Goal: Navigation & Orientation: Find specific page/section

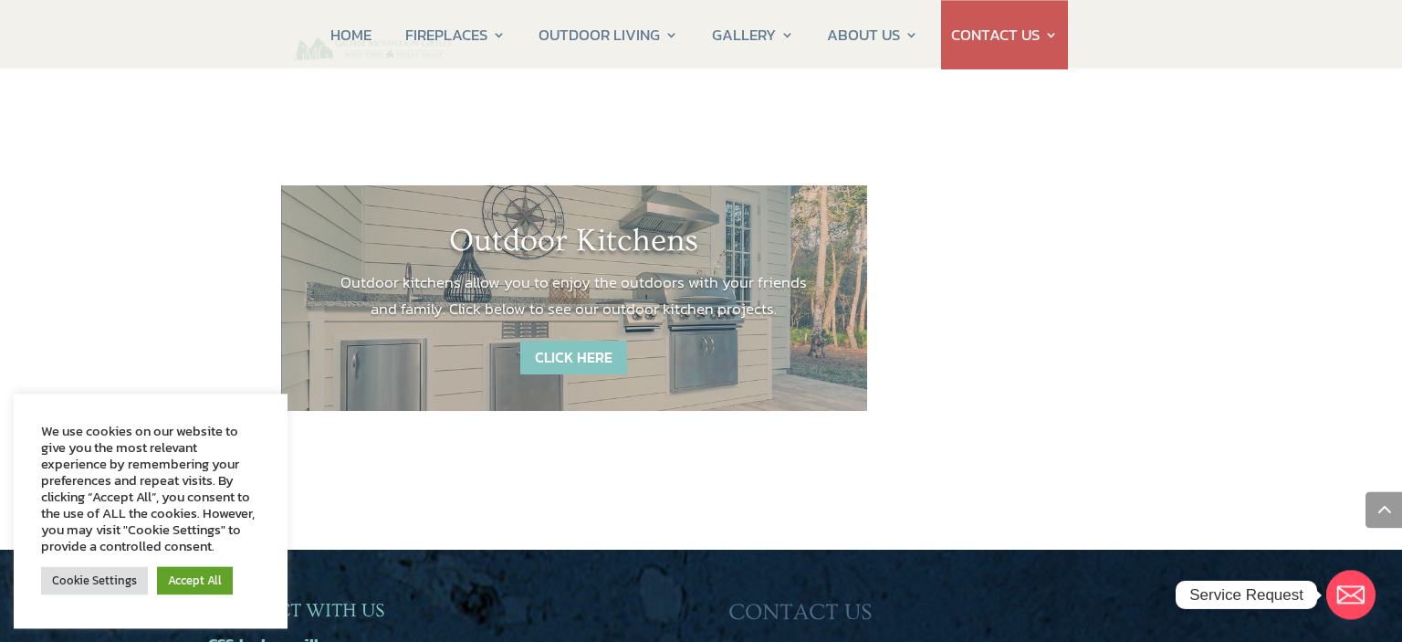
scroll to position [2605, 0]
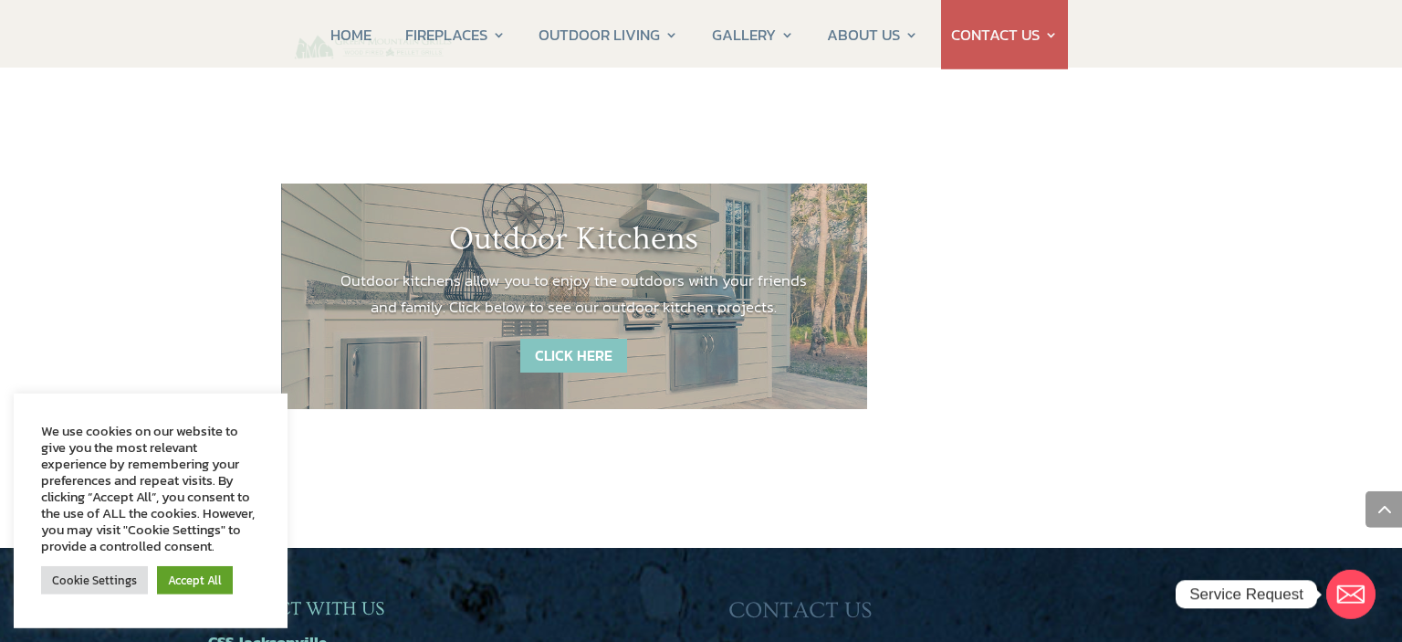
click at [570, 339] on link "CLICK HERE" at bounding box center [573, 356] width 107 height 34
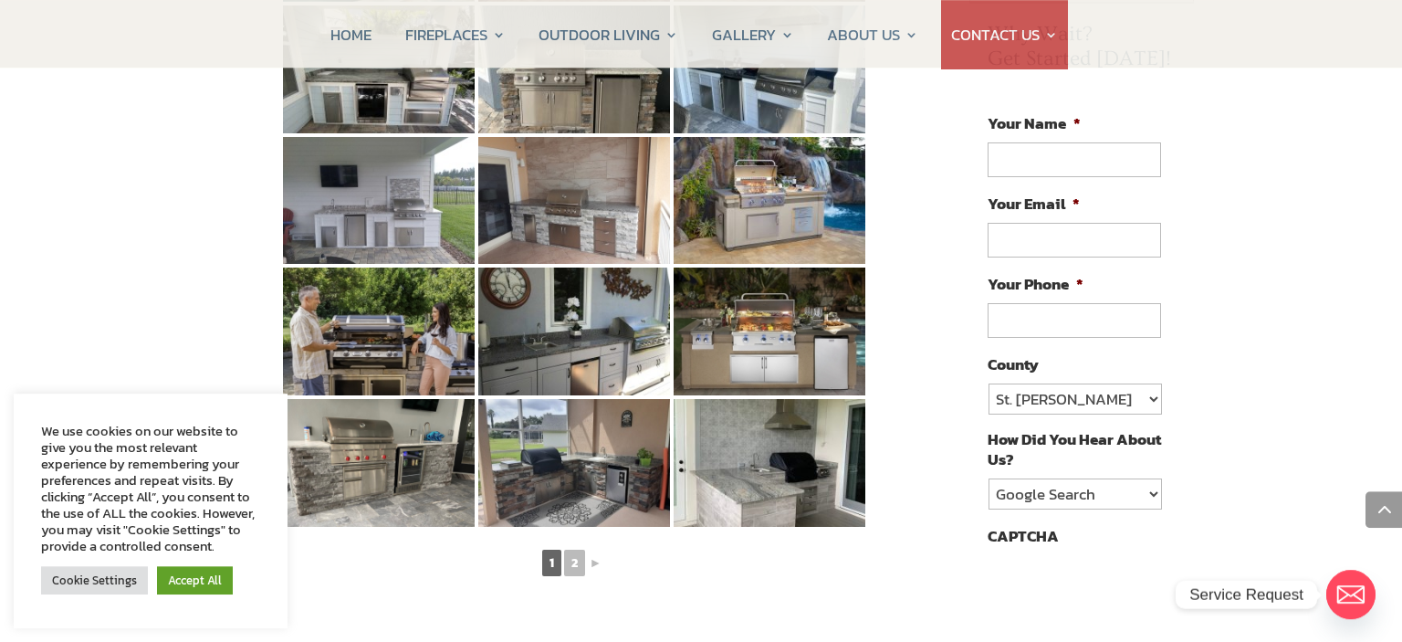
scroll to position [931, 0]
click at [181, 582] on link "Accept All" at bounding box center [195, 580] width 76 height 28
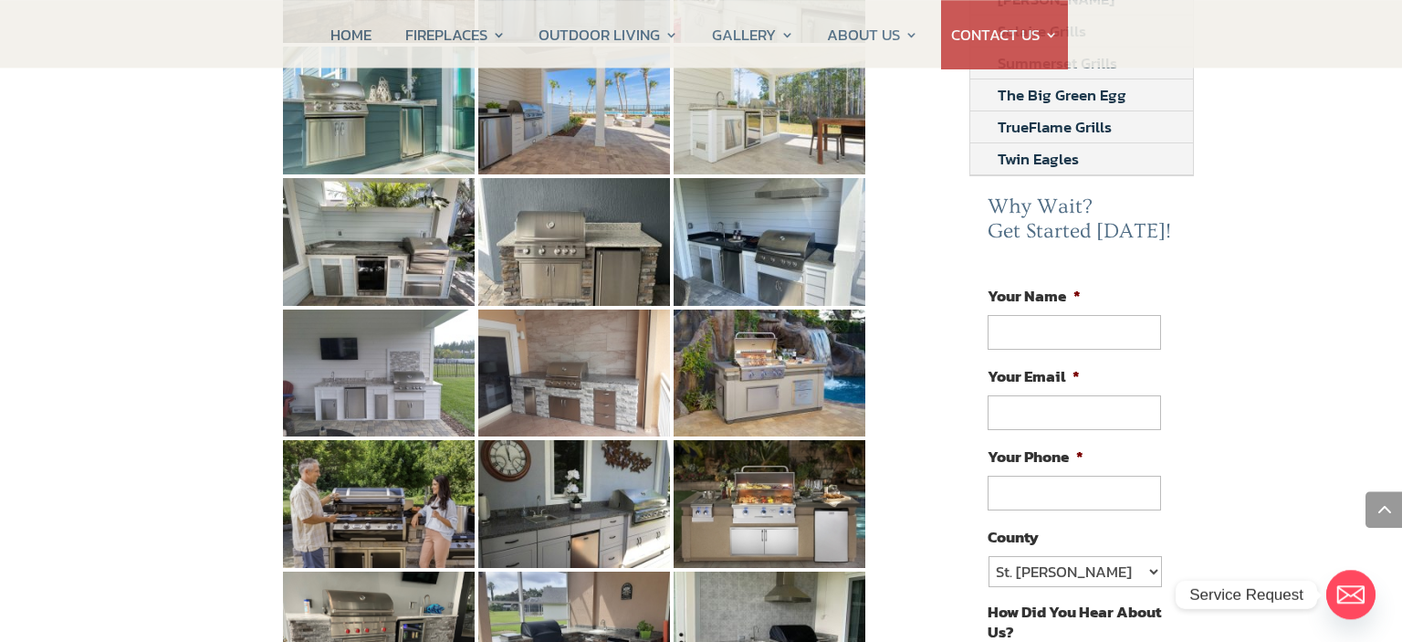
scroll to position [909, 0]
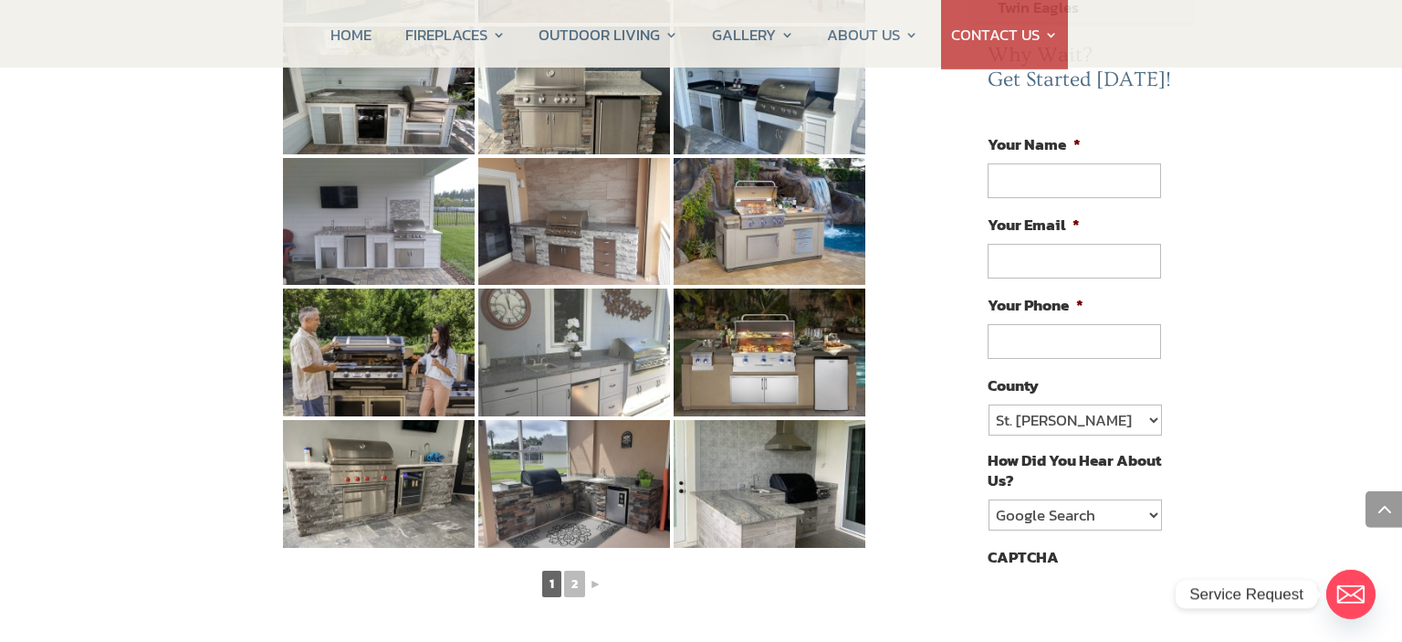
click at [539, 335] on img at bounding box center [574, 352] width 192 height 128
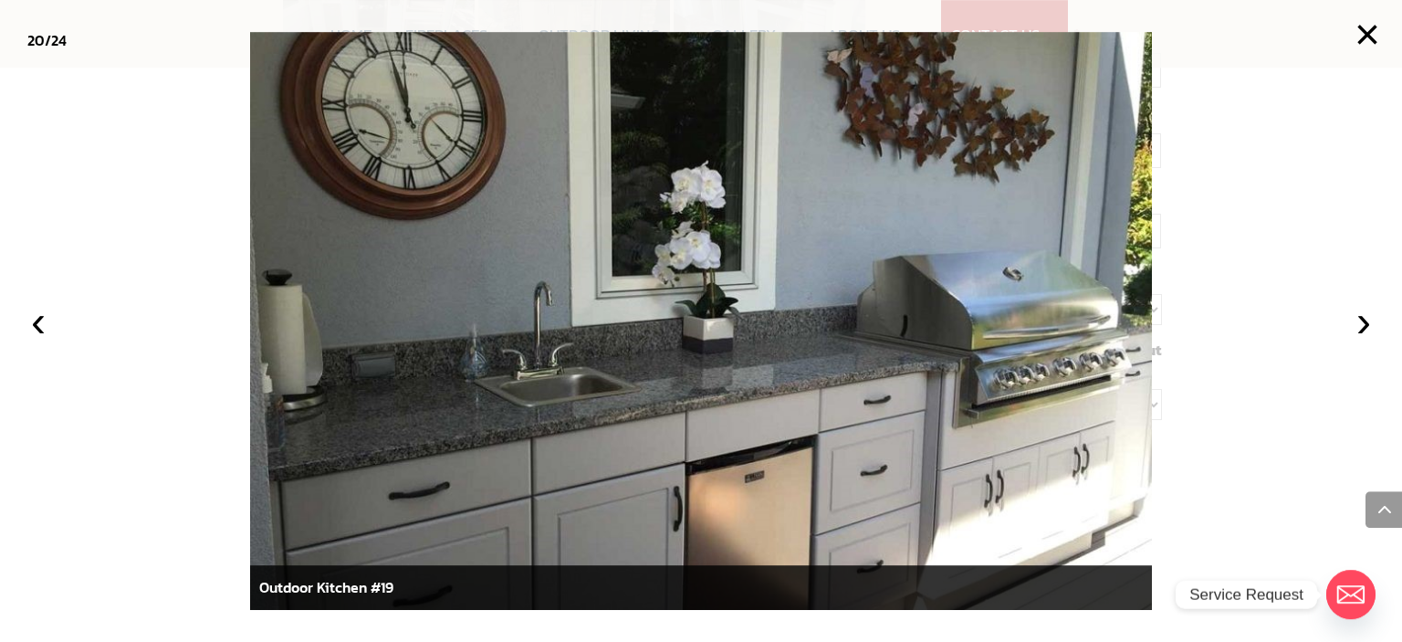
scroll to position [1019, 0]
click at [66, 390] on div at bounding box center [701, 321] width 1402 height 642
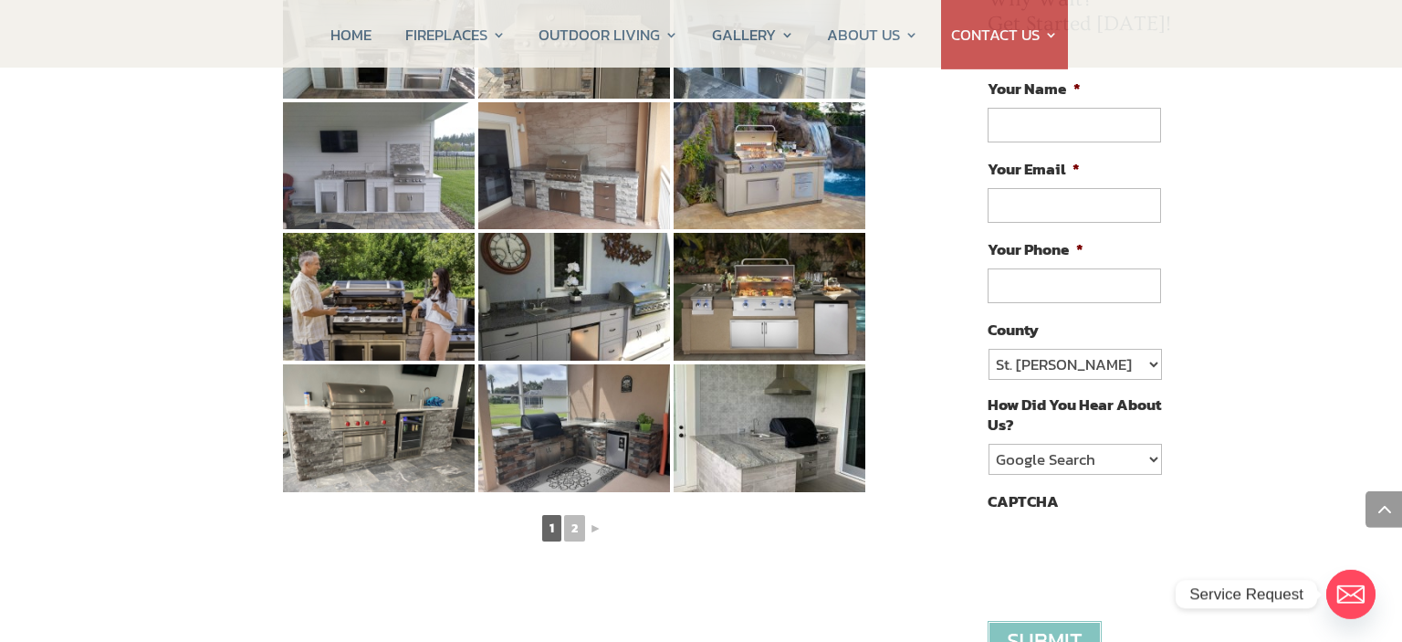
scroll to position [957, 0]
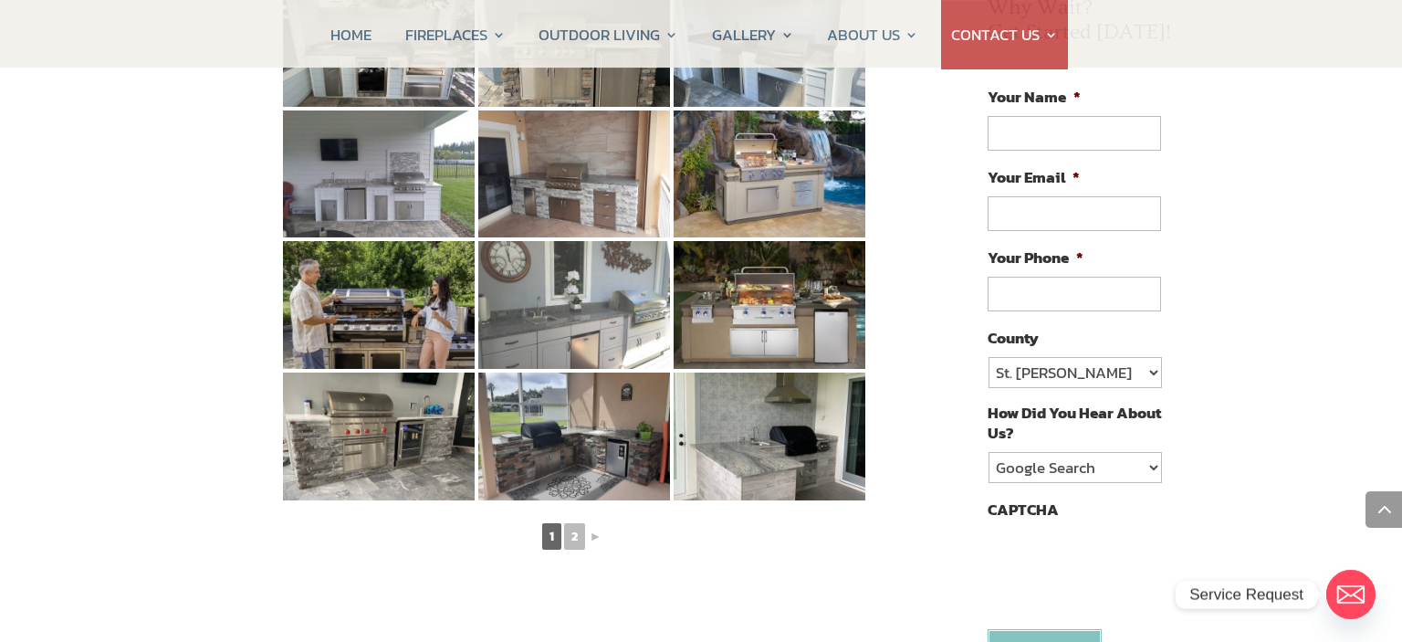
click at [548, 265] on img at bounding box center [574, 305] width 192 height 128
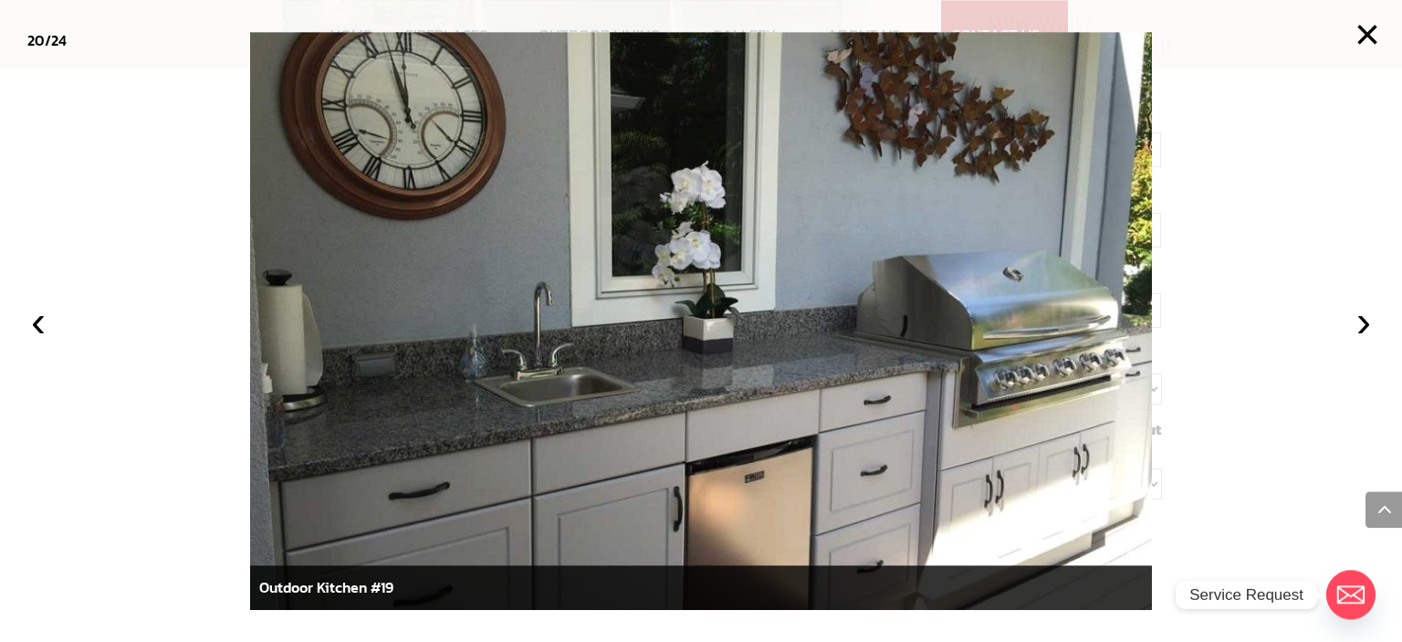
scroll to position [938, 0]
click at [1360, 330] on button "›" at bounding box center [1364, 321] width 40 height 40
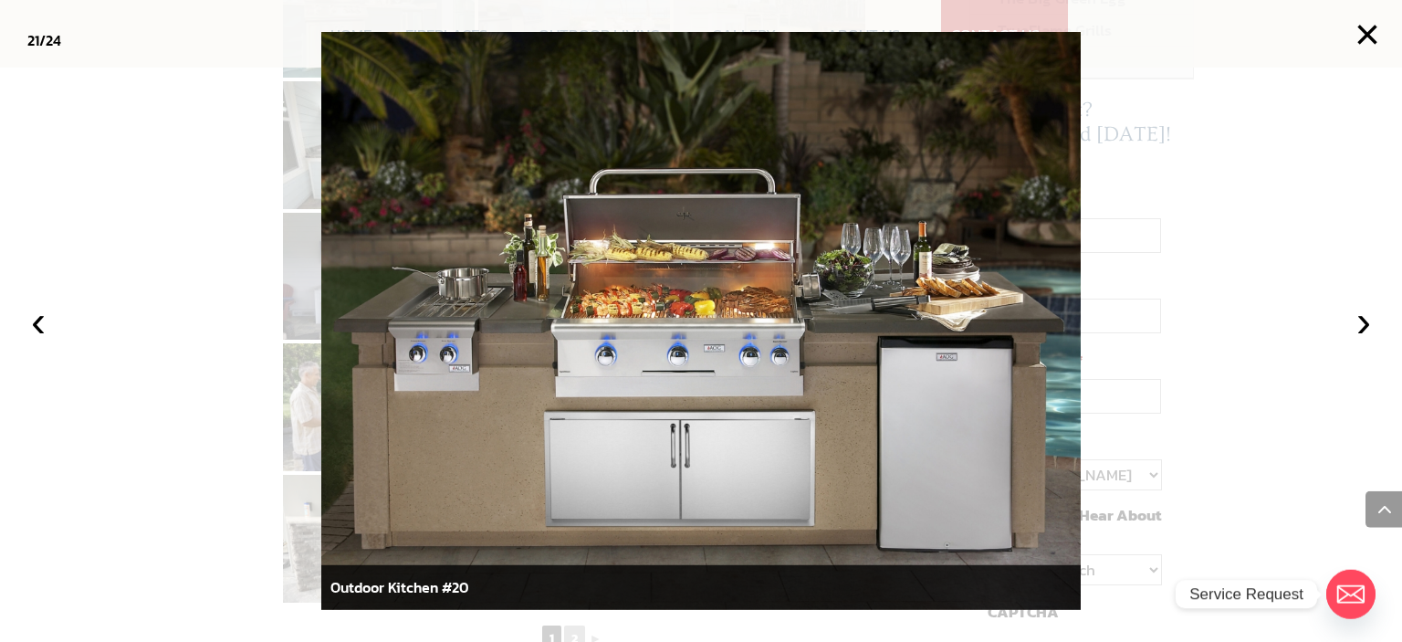
scroll to position [854, 0]
click at [1368, 33] on button "×" at bounding box center [1367, 35] width 40 height 40
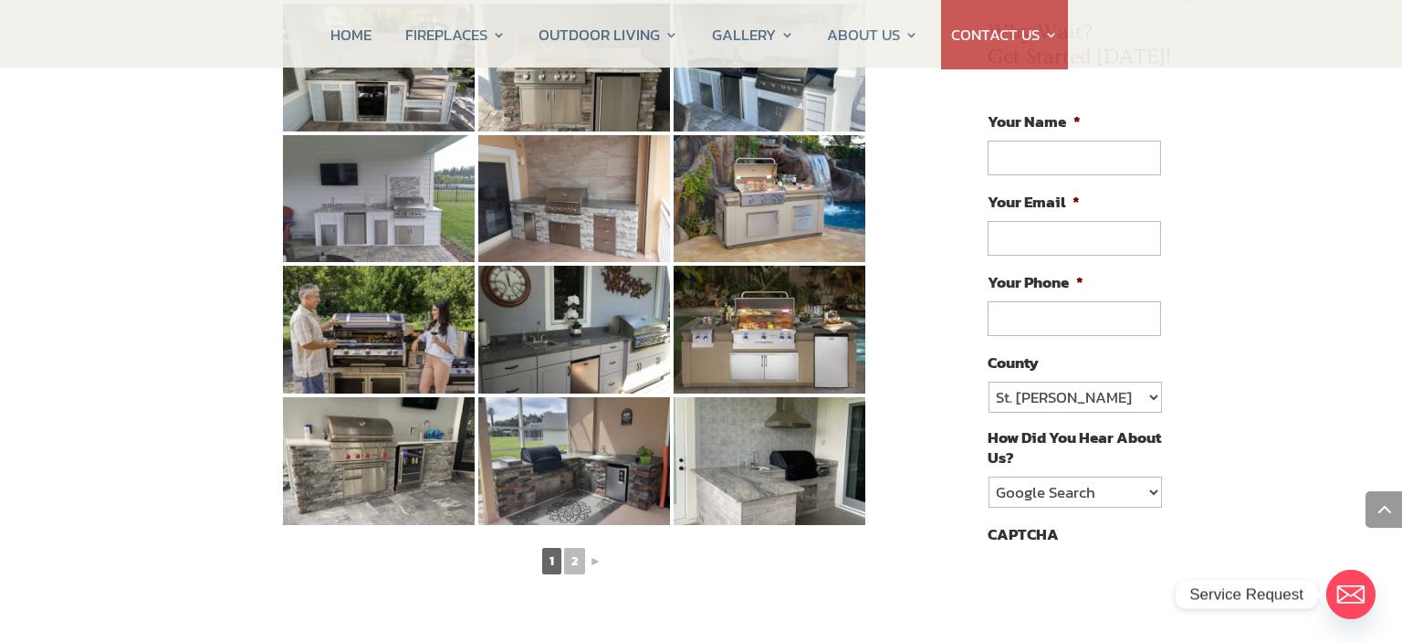
scroll to position [956, 0]
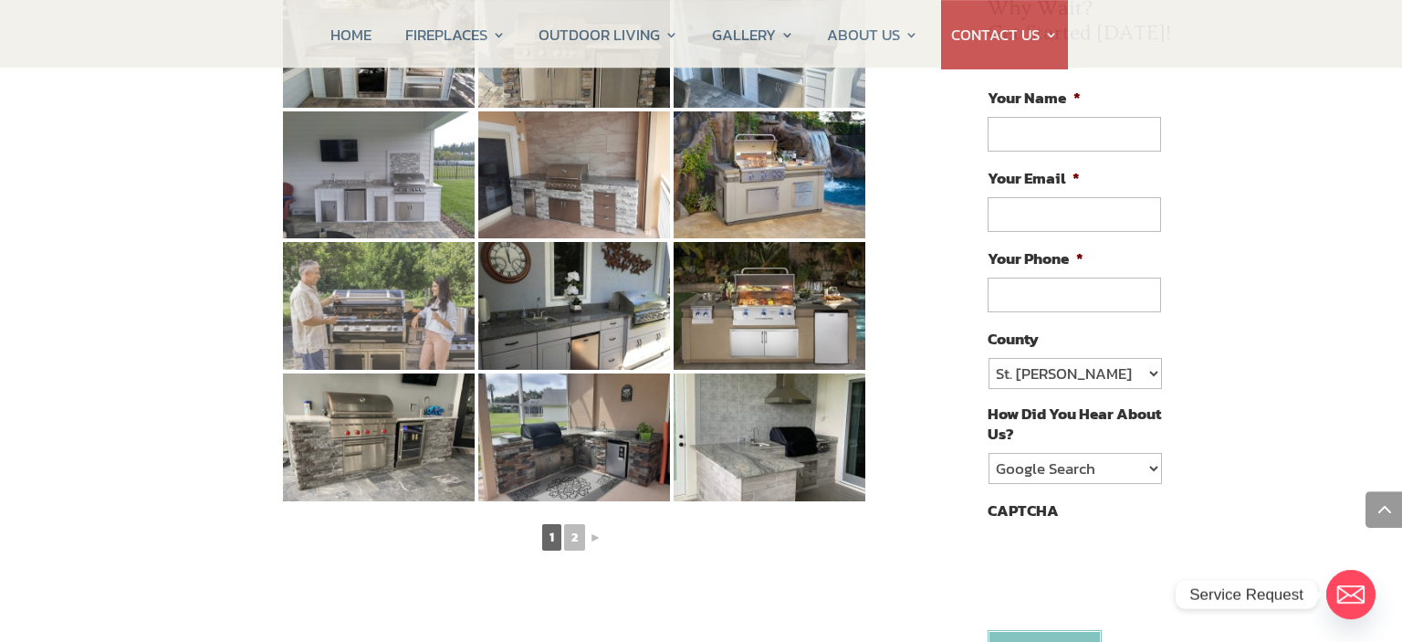
click at [380, 304] on img at bounding box center [379, 306] width 192 height 128
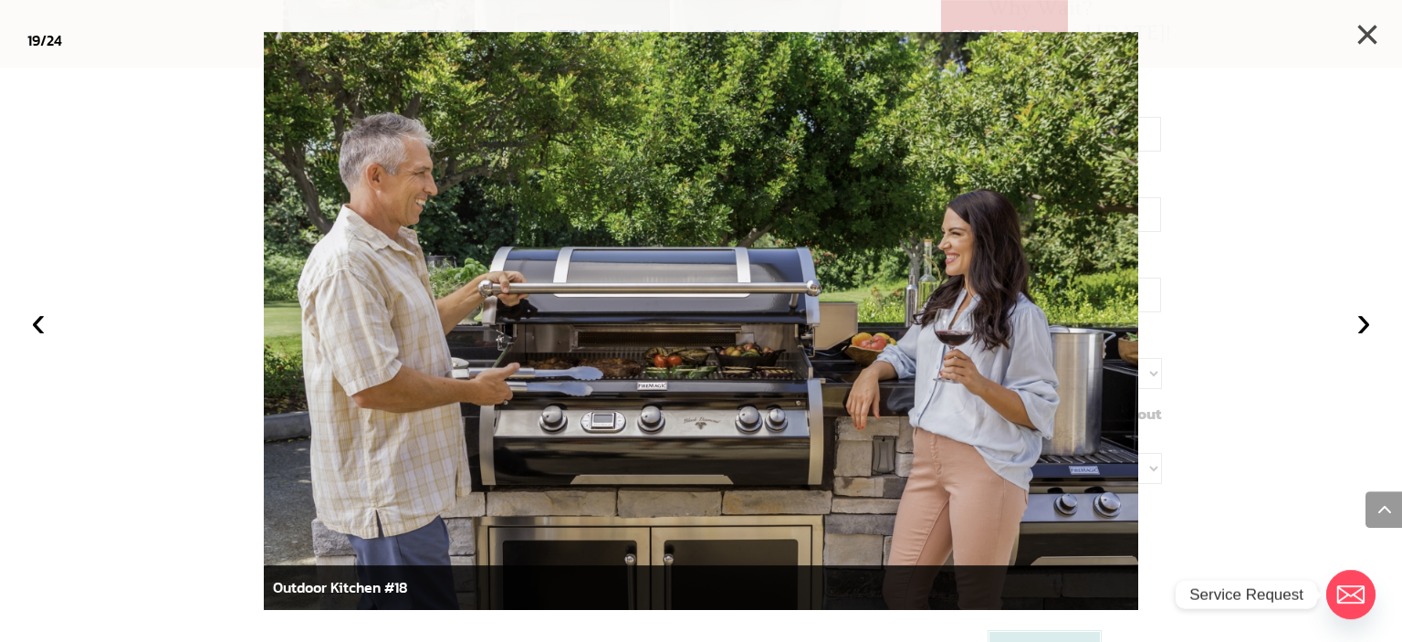
click at [1368, 34] on button "×" at bounding box center [1367, 35] width 40 height 40
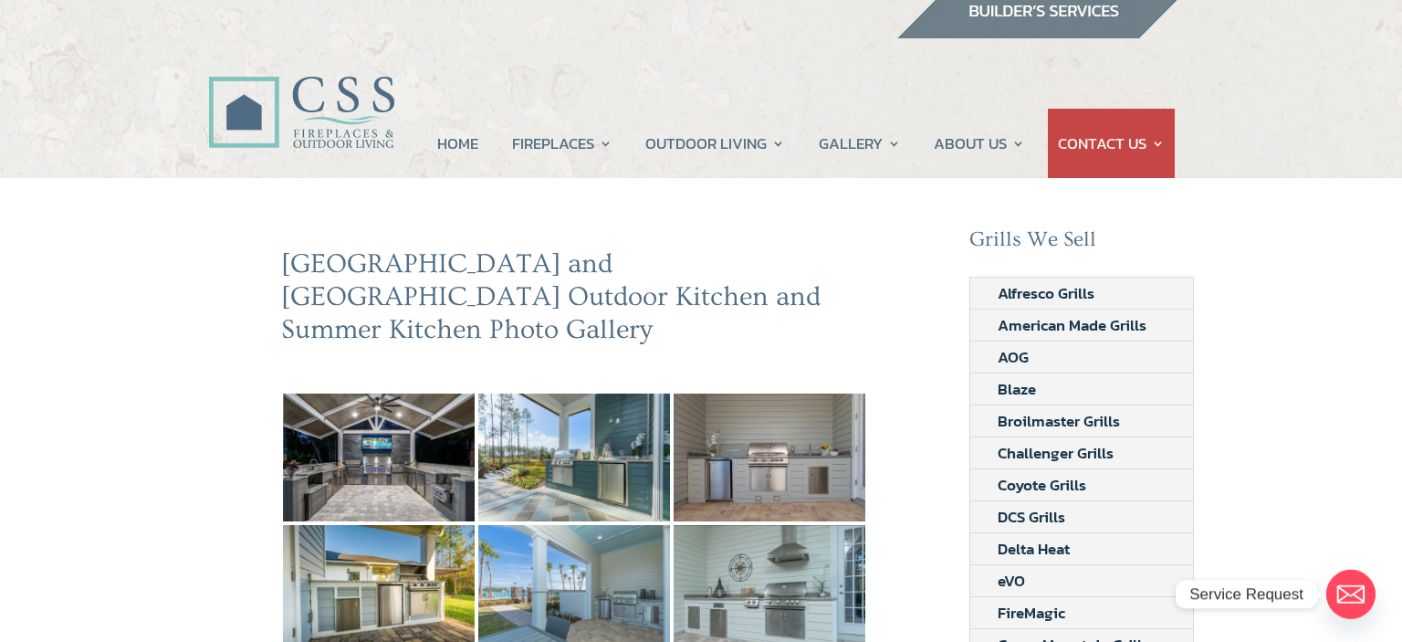
scroll to position [0, 0]
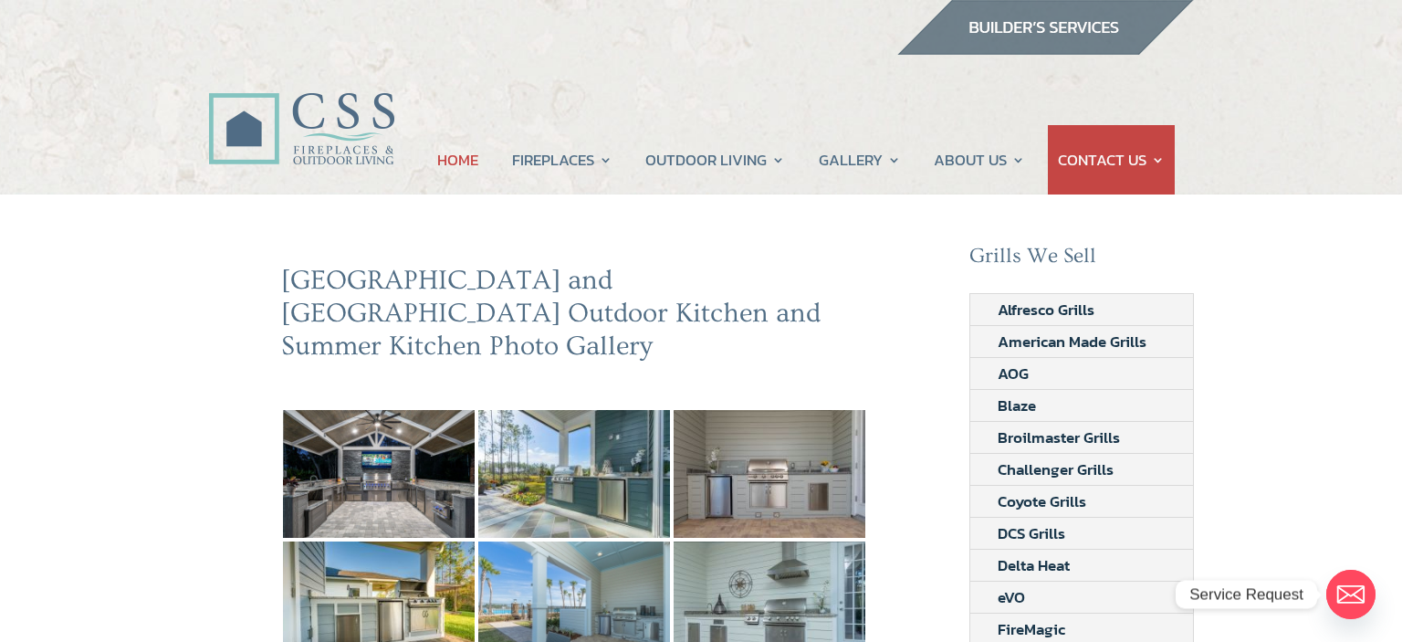
click at [456, 166] on link "HOME" at bounding box center [457, 159] width 41 height 69
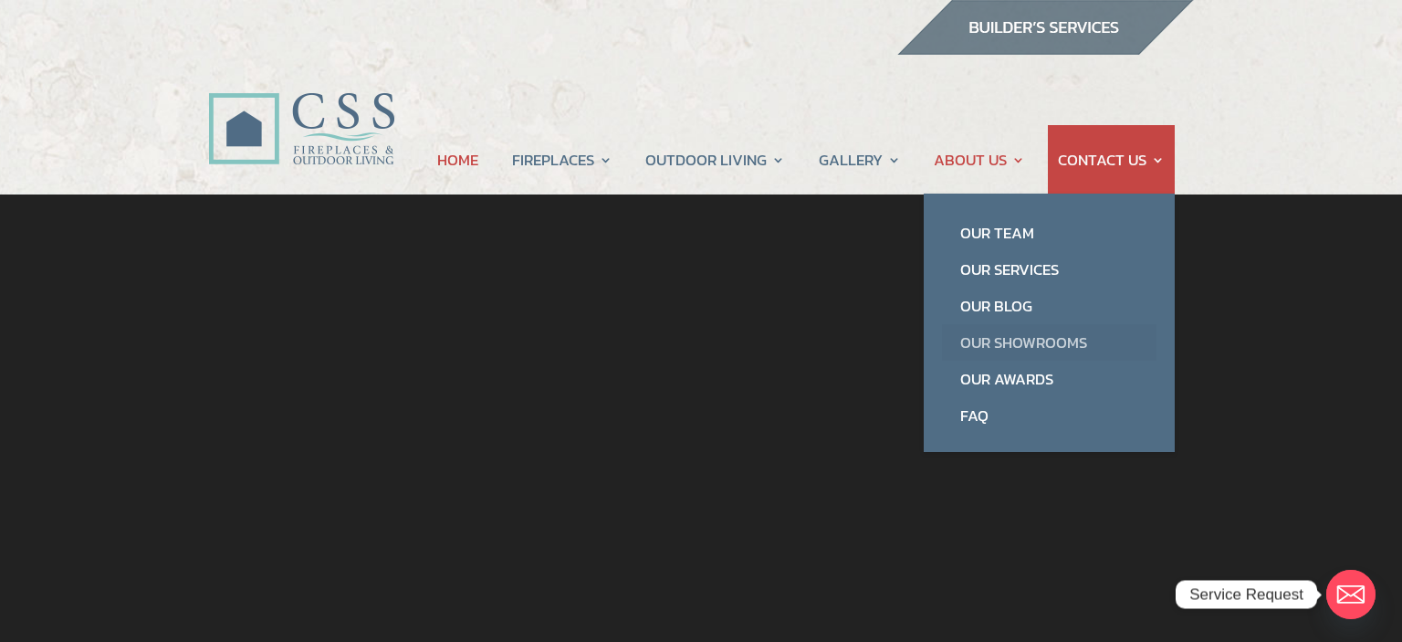
click at [1019, 341] on link "Our Showrooms" at bounding box center [1049, 342] width 215 height 37
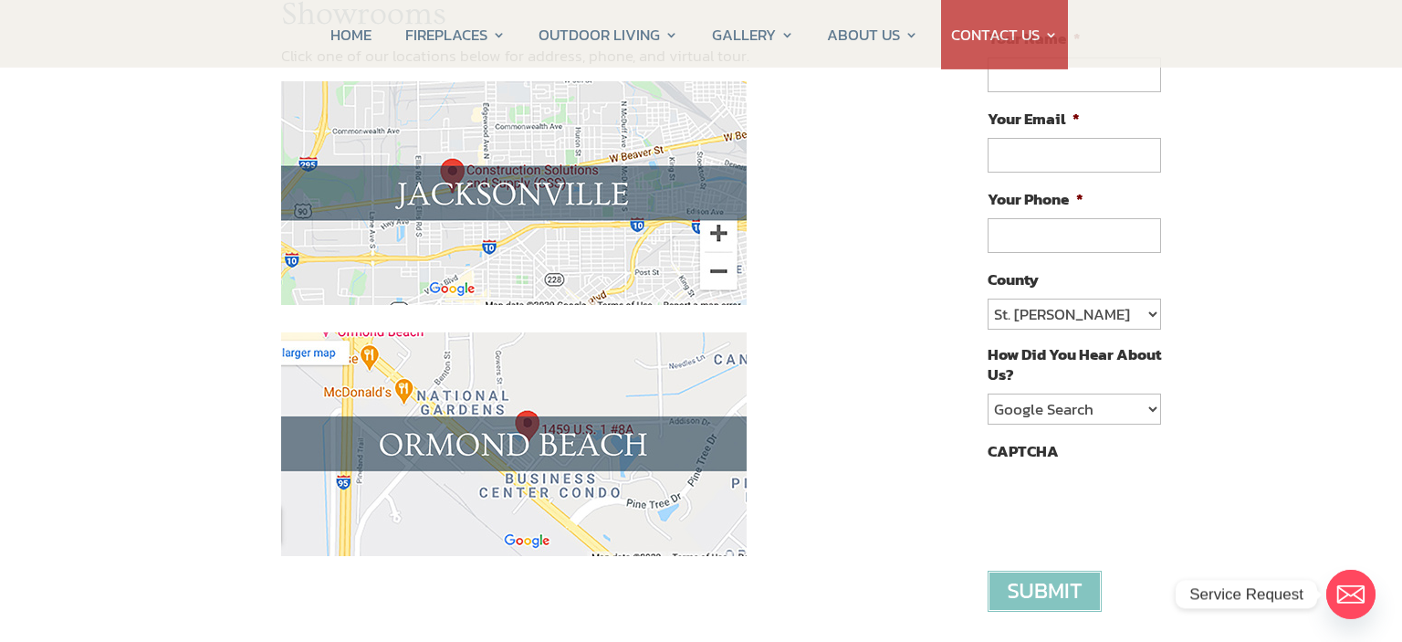
scroll to position [306, 0]
click at [508, 246] on img at bounding box center [514, 194] width 466 height 224
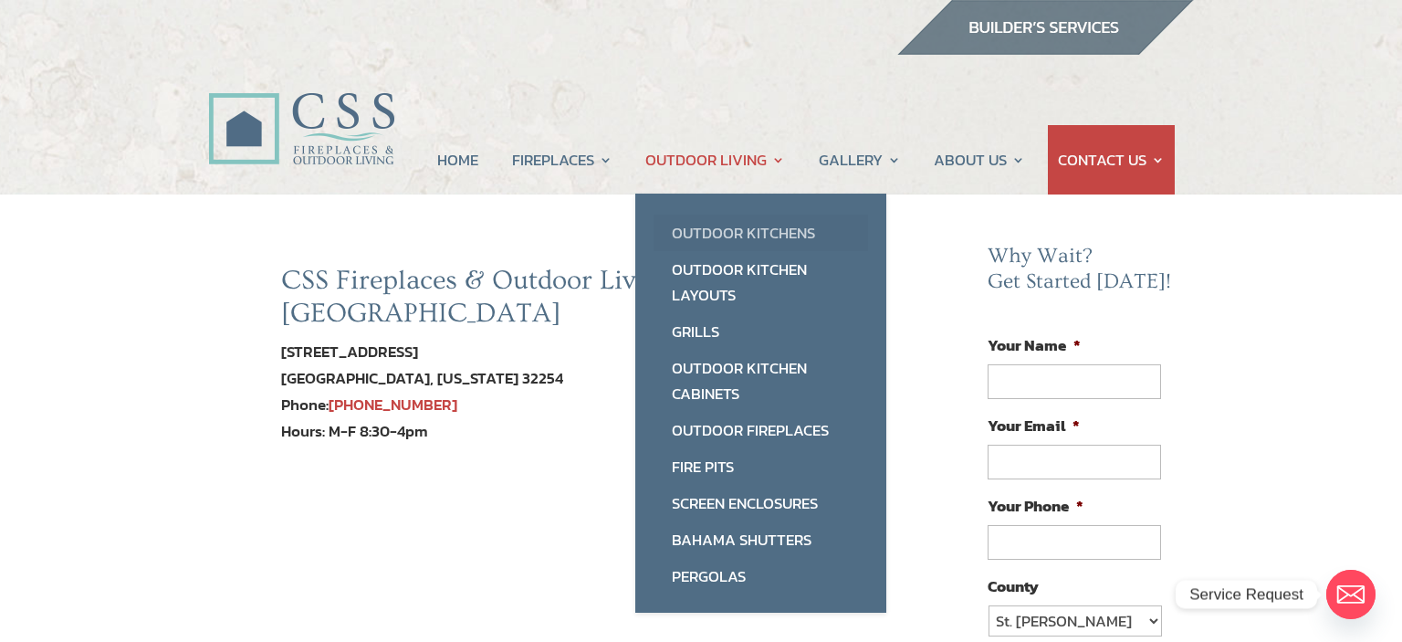
click at [734, 229] on link "Outdoor Kitchens" at bounding box center [761, 233] width 215 height 37
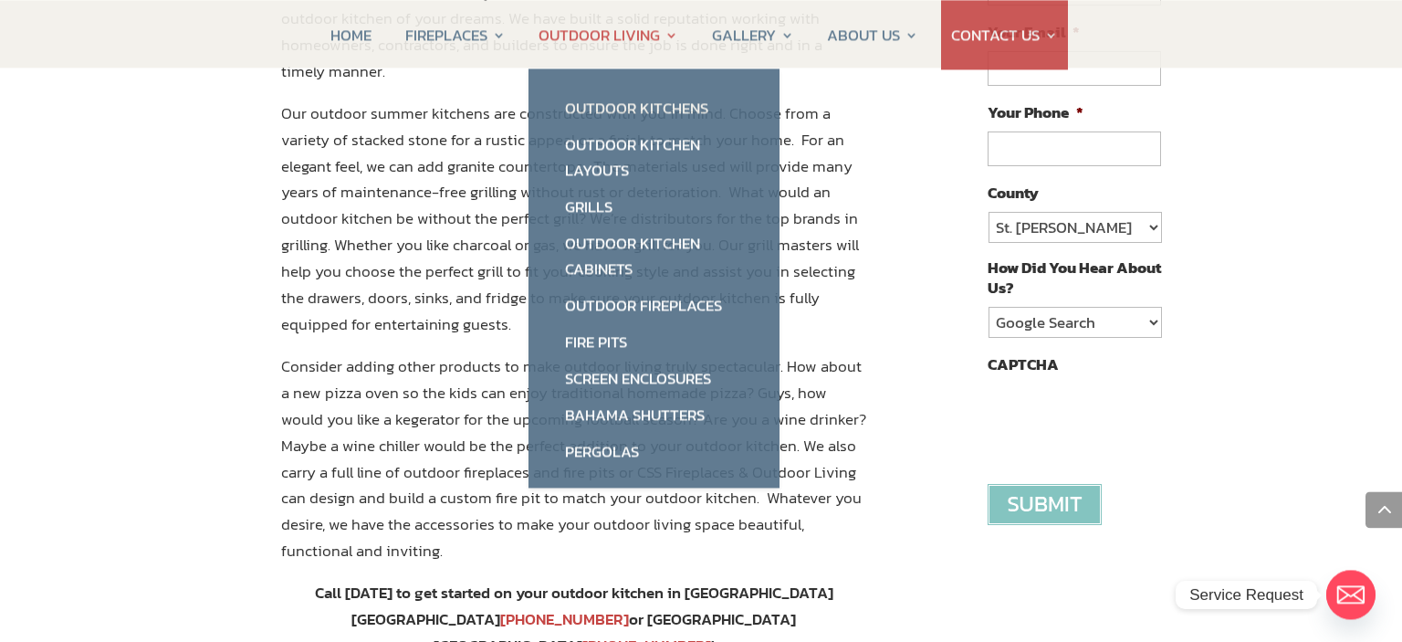
scroll to position [1001, 0]
